Goal: Find specific page/section

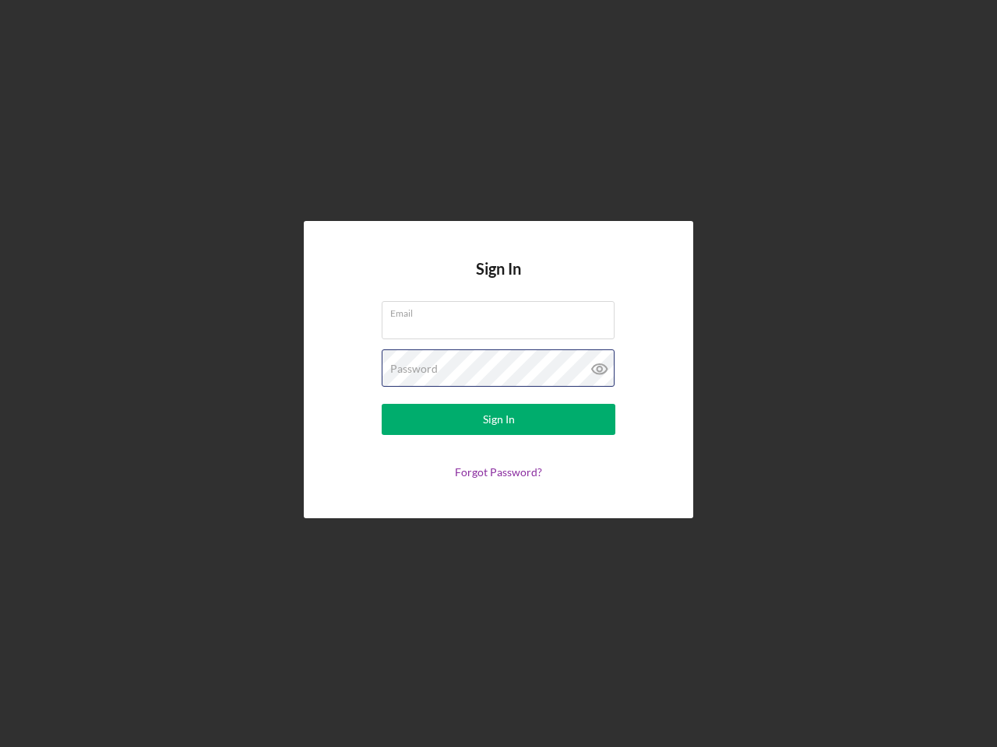
click at [498, 374] on div "Password" at bounding box center [498, 369] width 234 height 39
click at [599, 369] on icon at bounding box center [599, 369] width 39 height 39
